Goal: Navigation & Orientation: Understand site structure

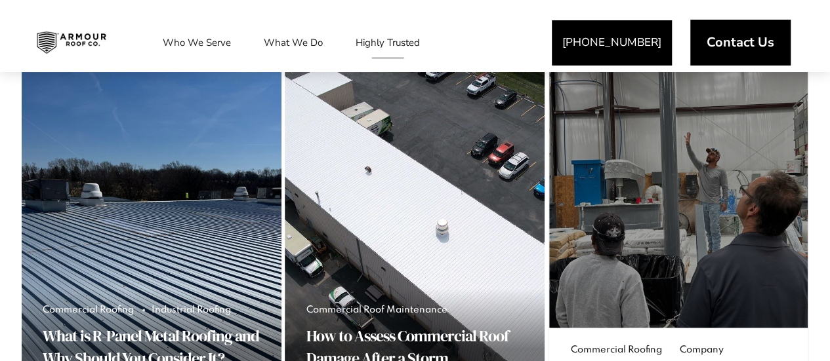
scroll to position [853, 0]
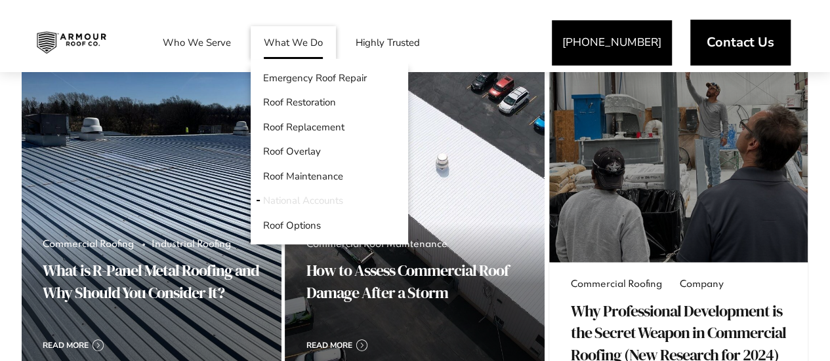
click at [312, 197] on link "National Accounts" at bounding box center [329, 201] width 157 height 25
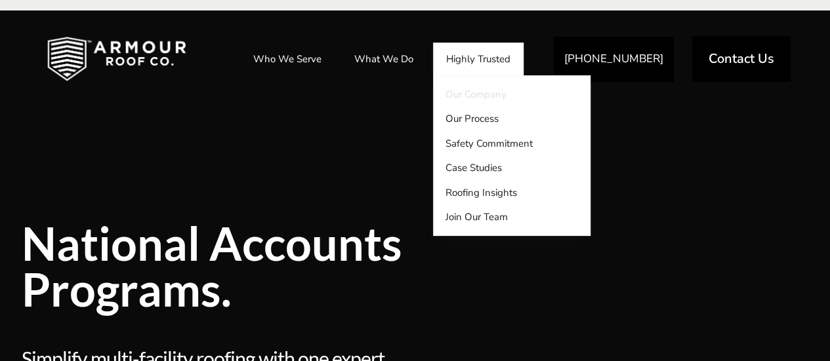
click at [466, 98] on link "Our Company" at bounding box center [511, 94] width 157 height 25
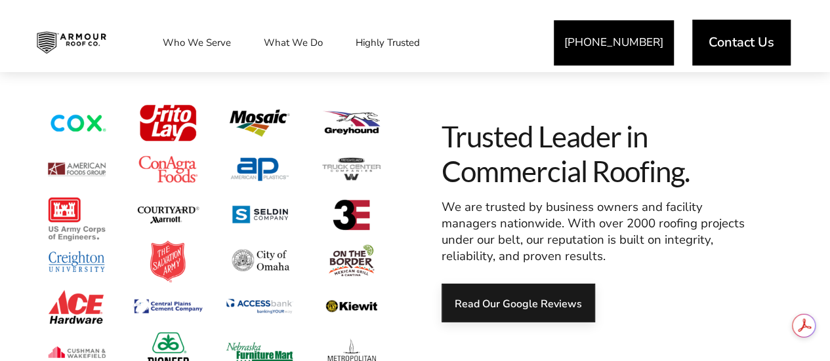
click at [514, 310] on link "Read Our Google Reviews" at bounding box center [517, 303] width 153 height 39
